Goal: Task Accomplishment & Management: Use online tool/utility

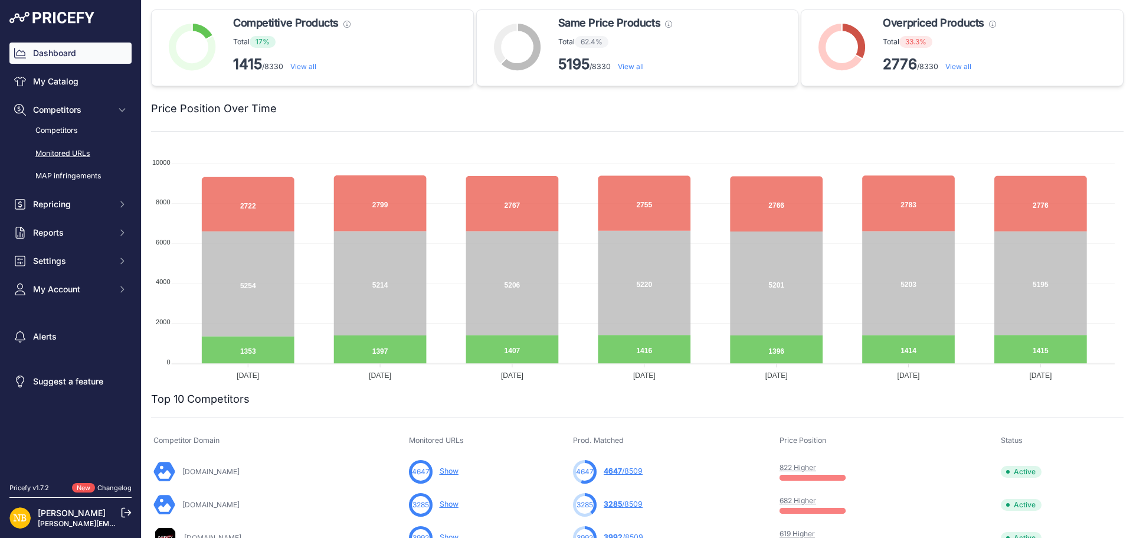
drag, startPoint x: 0, startPoint y: 0, endPoint x: 77, endPoint y: 150, distance: 168.7
click at [77, 150] on link "Monitored URLs" at bounding box center [70, 153] width 122 height 21
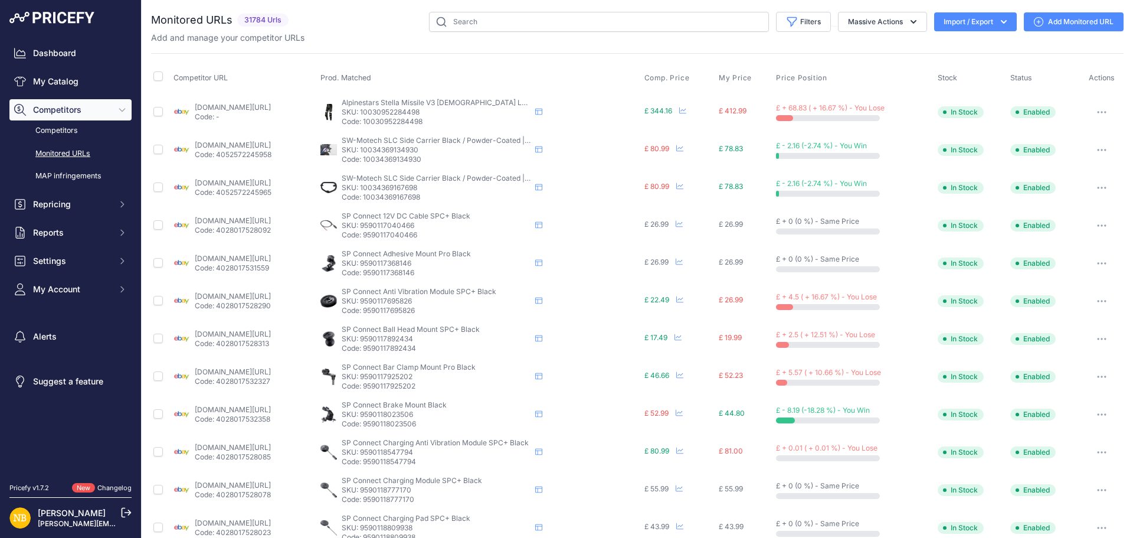
click at [998, 21] on icon "button" at bounding box center [1004, 22] width 12 height 12
click at [964, 70] on div "Export" at bounding box center [974, 67] width 94 height 21
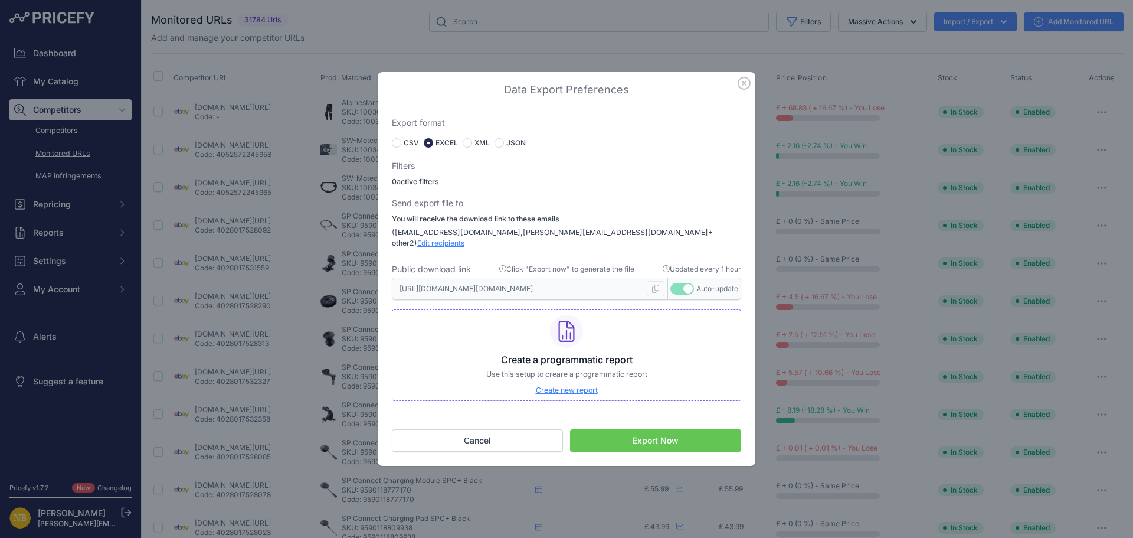
click at [624, 437] on button "Export Now" at bounding box center [655, 440] width 171 height 22
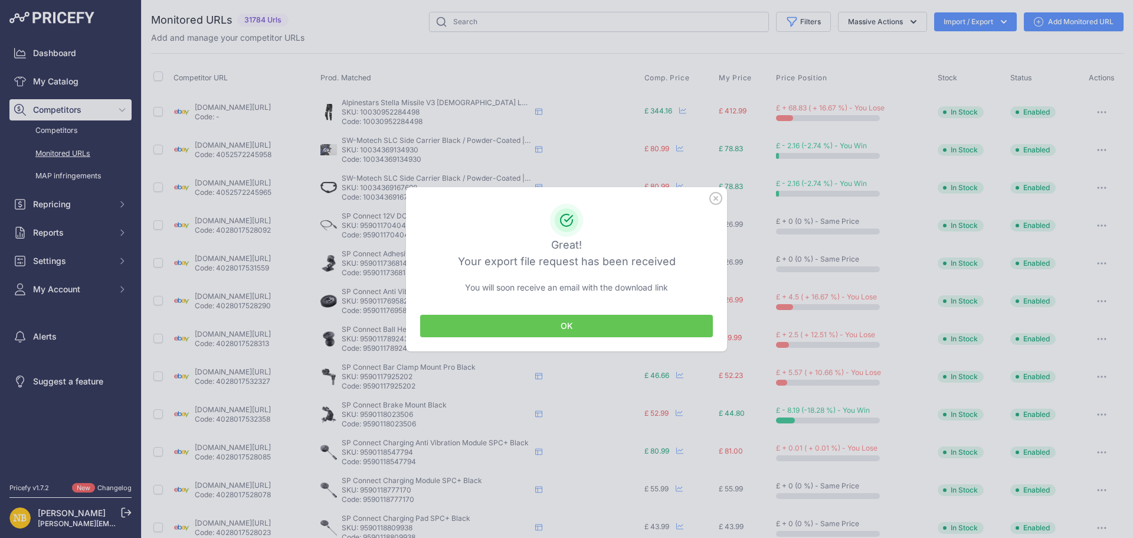
click at [580, 325] on button "OK" at bounding box center [566, 326] width 293 height 22
